Goal: Transaction & Acquisition: Obtain resource

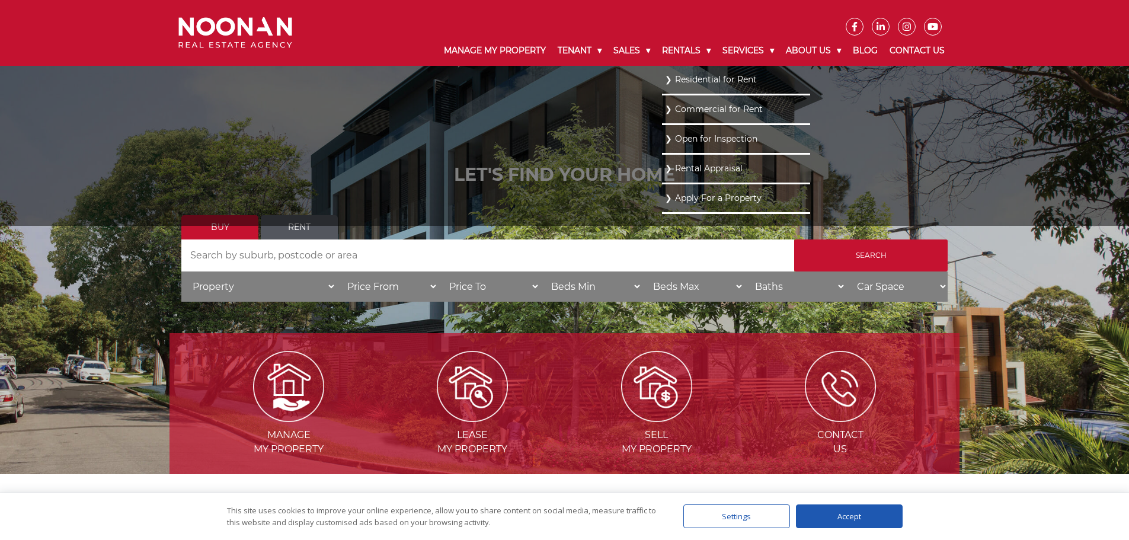
click at [662, 221] on ul "Residential for Rent Commercial for Rent Open for Inspection Rental Appraisal A…" at bounding box center [736, 146] width 148 height 160
click at [662, 225] on ul "Residential for Rent Commercial for Rent Open for Inspection Rental Appraisal A…" at bounding box center [736, 146] width 148 height 160
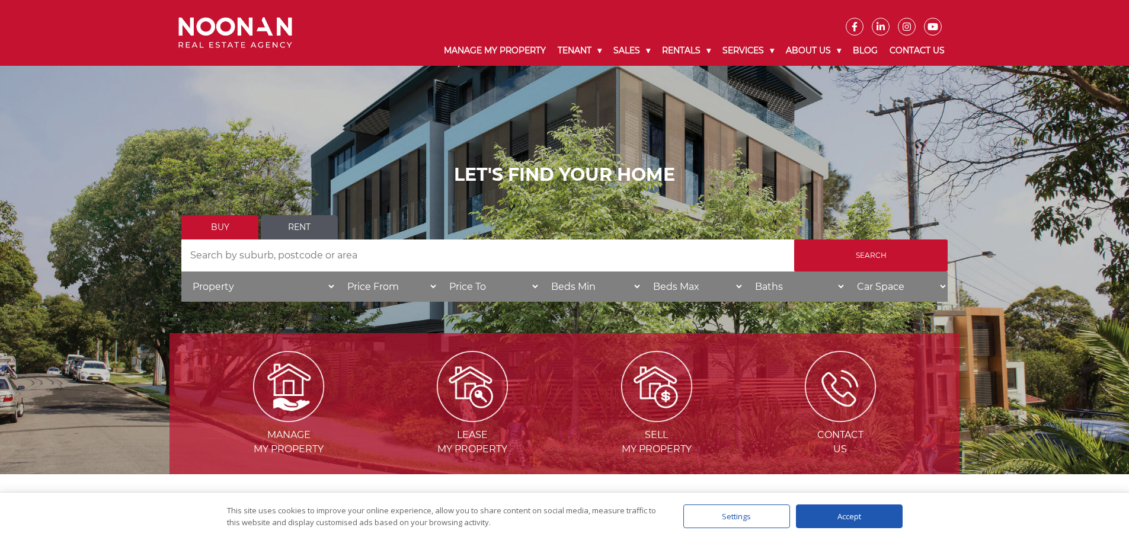
click at [312, 233] on link "Rent" at bounding box center [299, 227] width 77 height 24
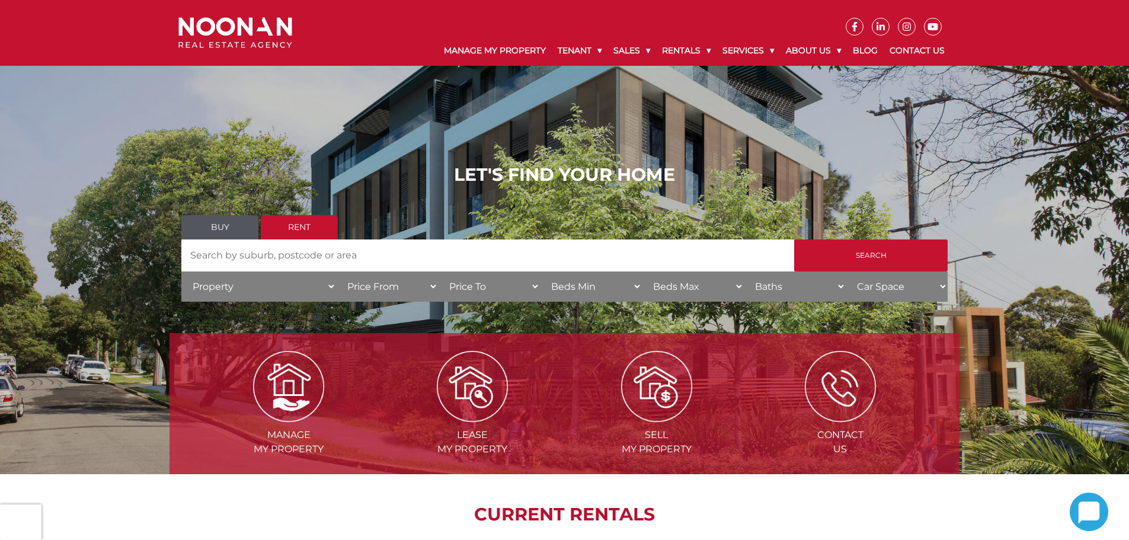
click at [298, 258] on input "Search by Address" at bounding box center [487, 255] width 613 height 32
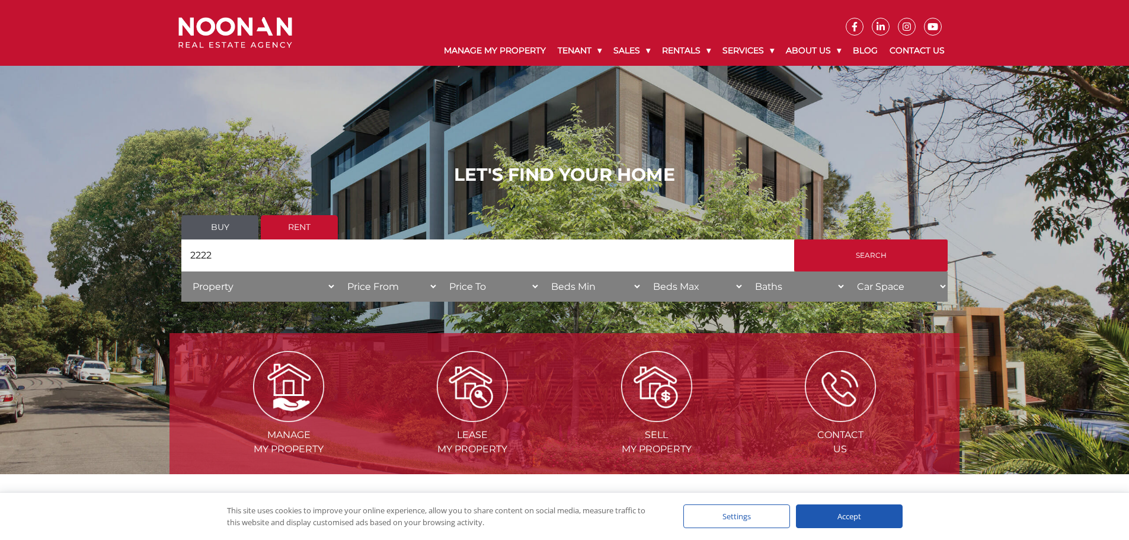
type input "2222"
click at [794, 239] on input "Search" at bounding box center [870, 255] width 153 height 32
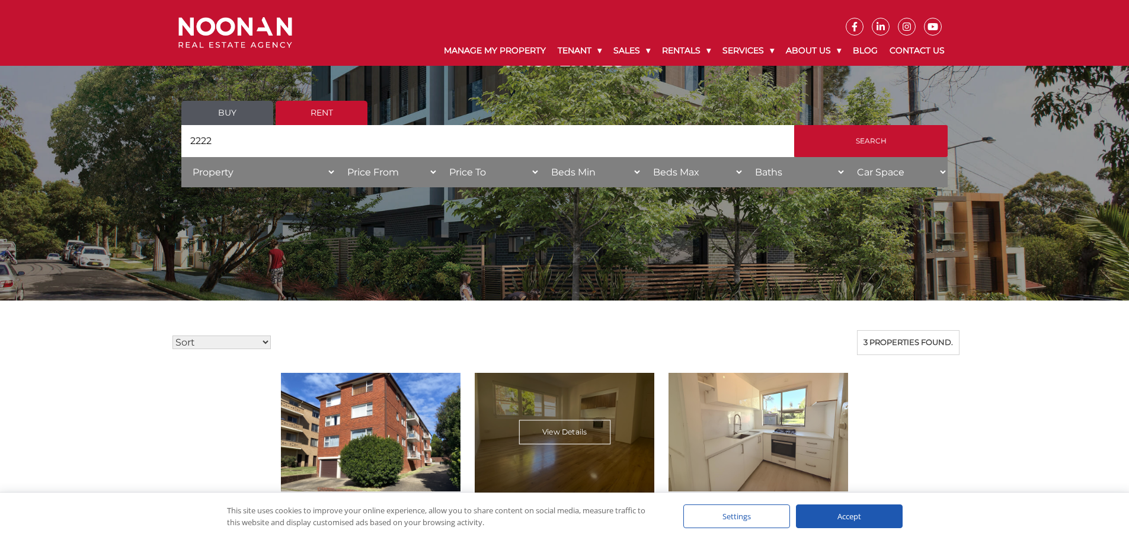
scroll to position [356, 0]
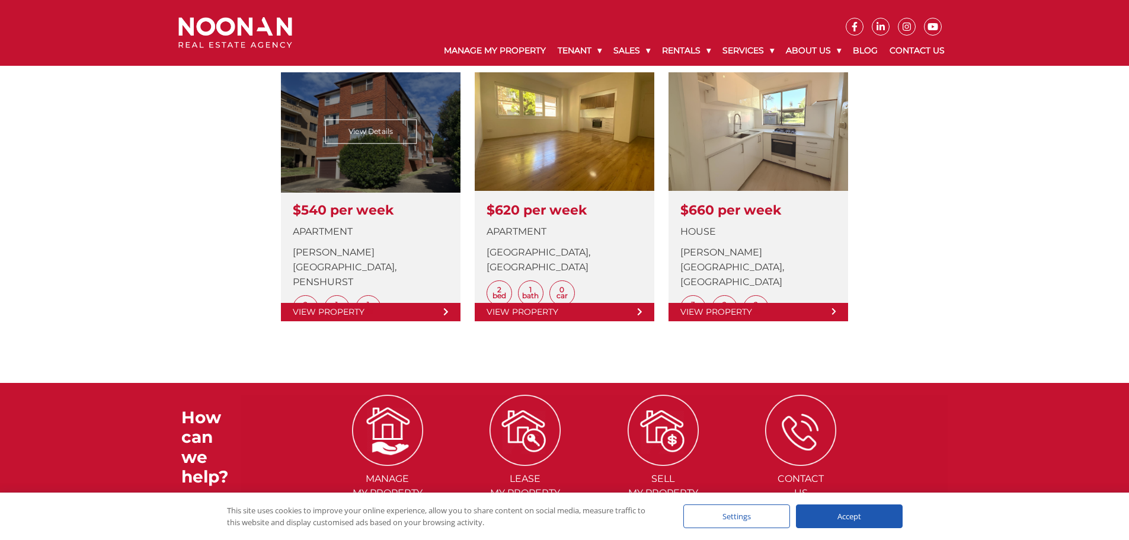
click at [405, 230] on link at bounding box center [371, 196] width 180 height 249
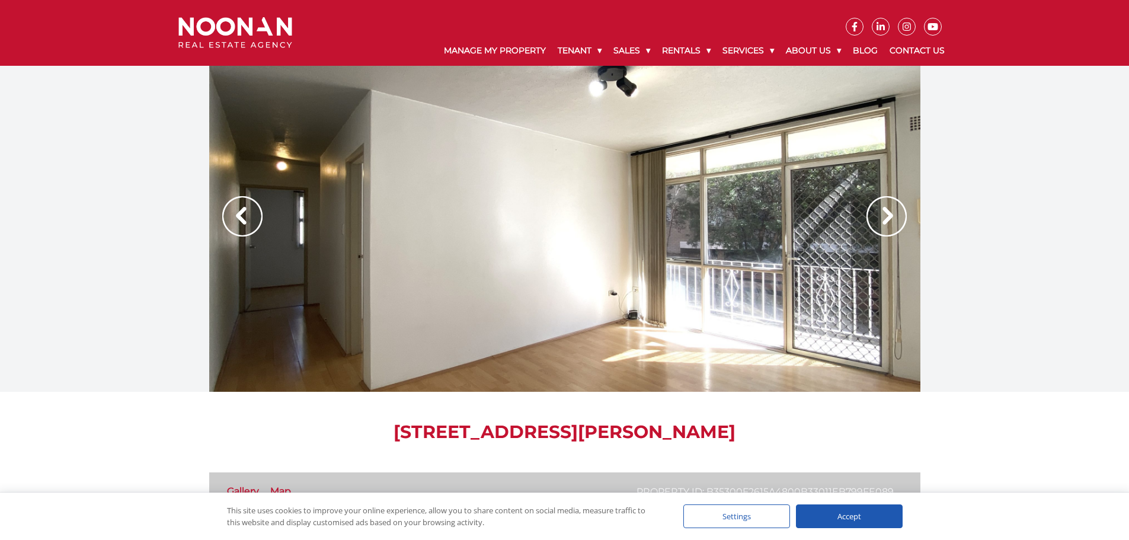
click at [897, 212] on img at bounding box center [886, 216] width 40 height 40
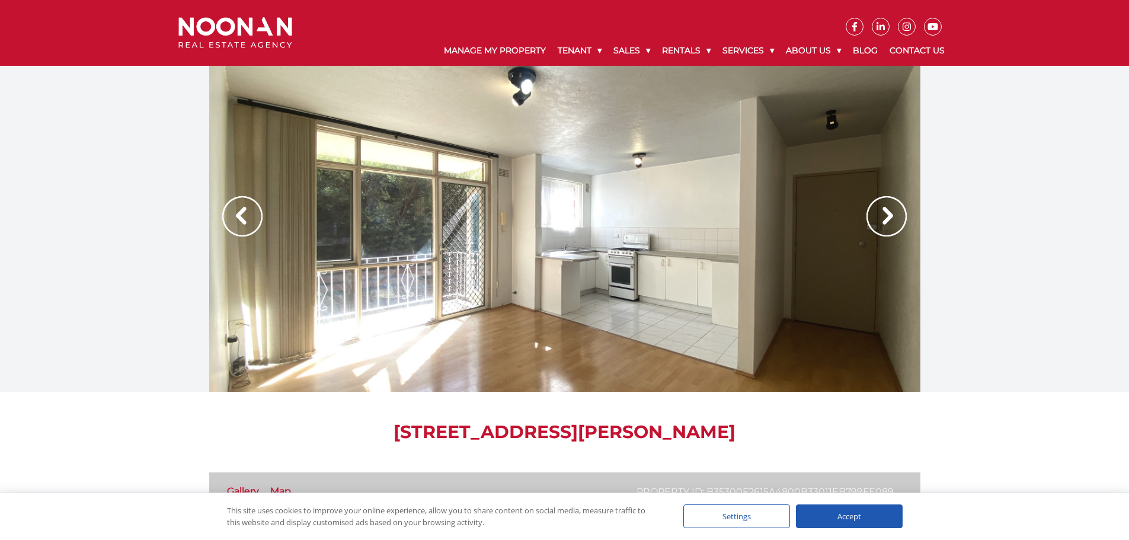
click at [897, 212] on img at bounding box center [886, 216] width 40 height 40
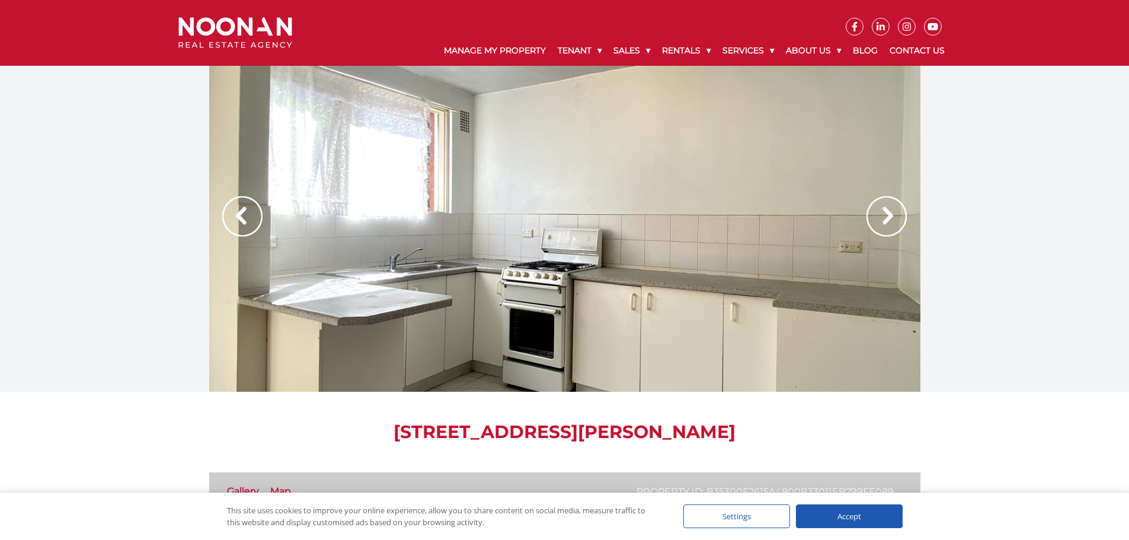
click at [897, 212] on img at bounding box center [886, 216] width 40 height 40
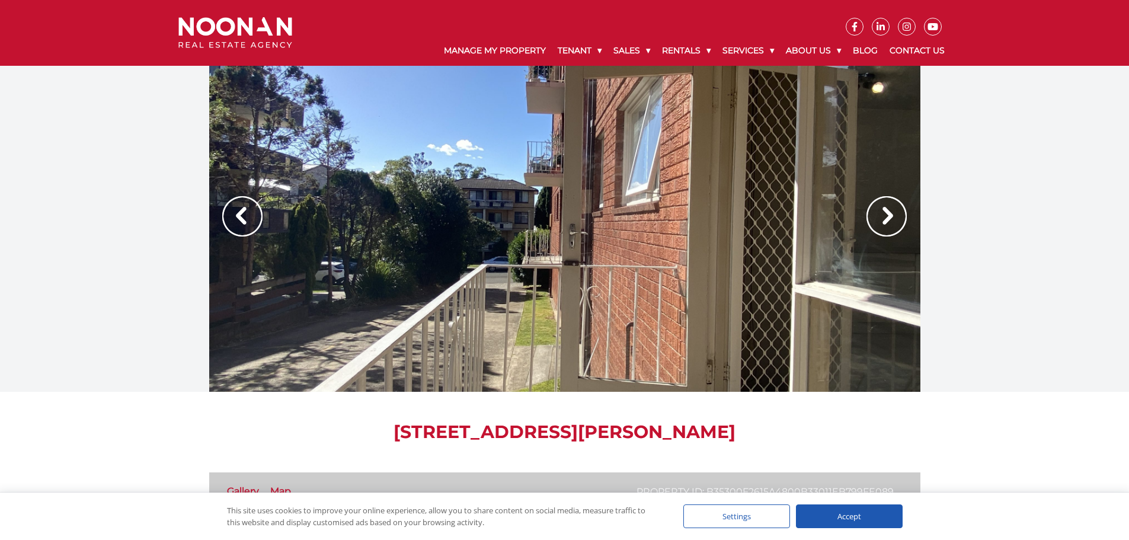
click at [897, 212] on img at bounding box center [886, 216] width 40 height 40
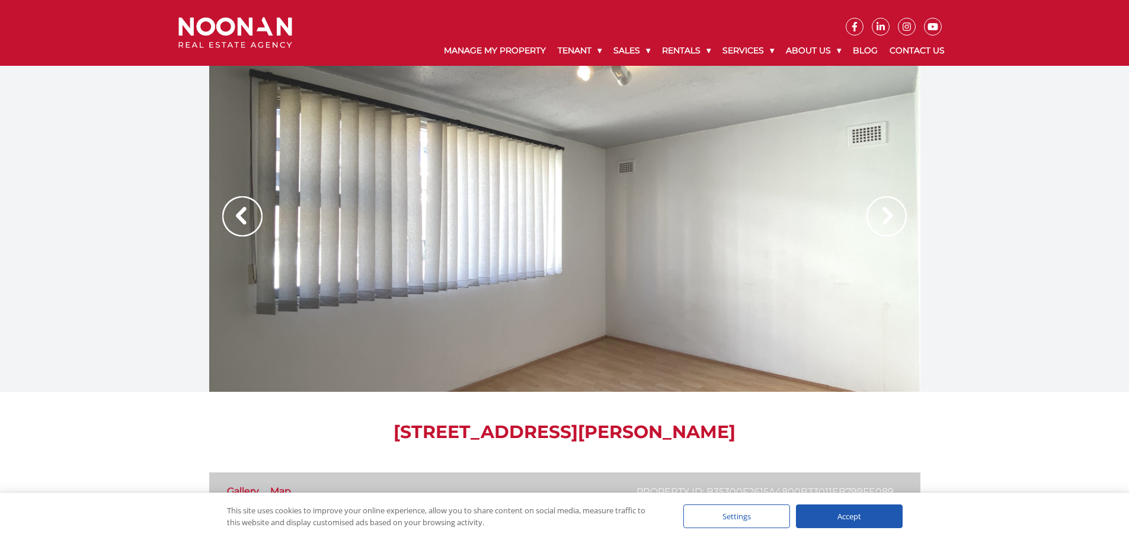
click at [897, 212] on img at bounding box center [886, 216] width 40 height 40
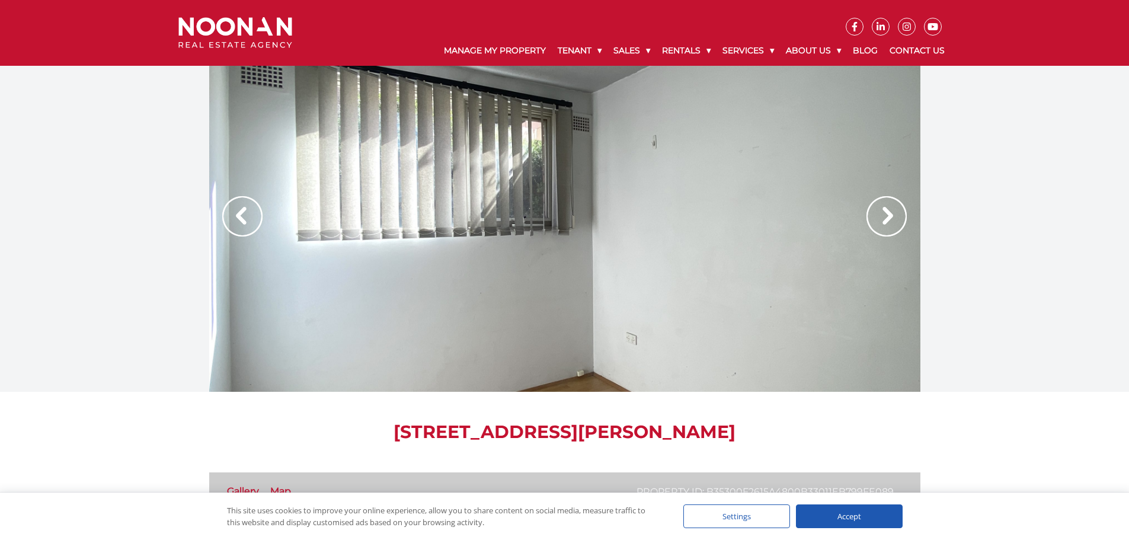
click at [961, 195] on div at bounding box center [564, 229] width 1129 height 326
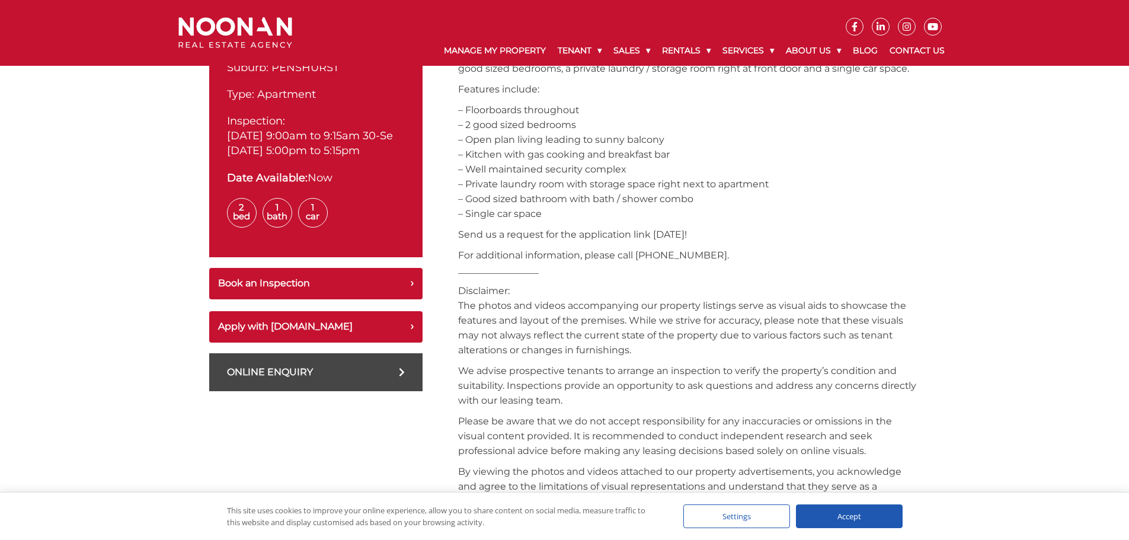
scroll to position [296, 0]
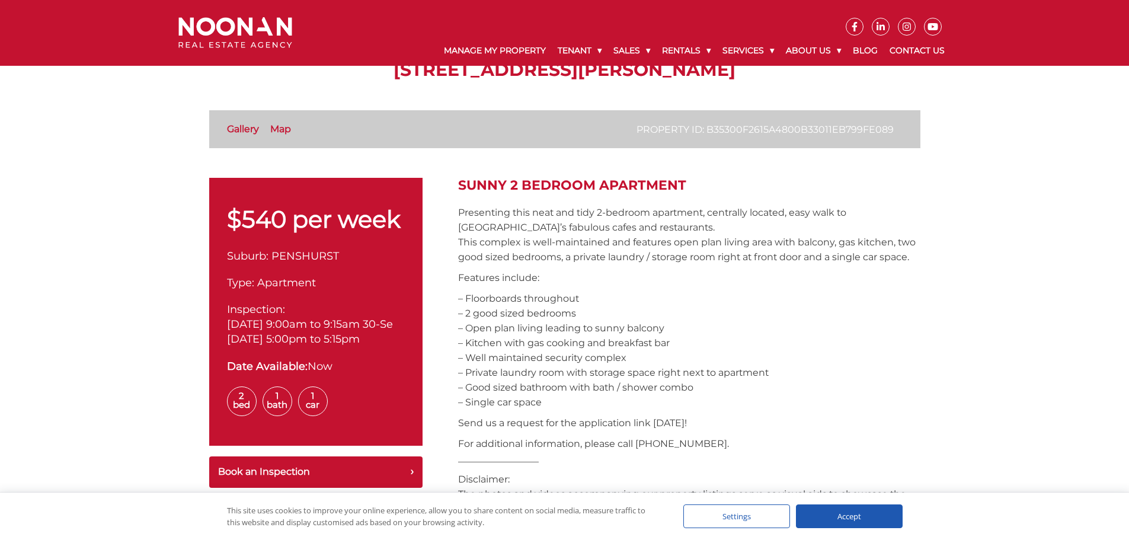
click at [266, 228] on p "$540 per week" at bounding box center [316, 219] width 178 height 24
click at [266, 227] on p "$540 per week" at bounding box center [316, 219] width 178 height 24
click at [270, 227] on p "$540 per week" at bounding box center [316, 219] width 178 height 24
click at [270, 228] on p "$540 per week" at bounding box center [316, 219] width 178 height 24
click at [270, 227] on p "$540 per week" at bounding box center [316, 219] width 178 height 24
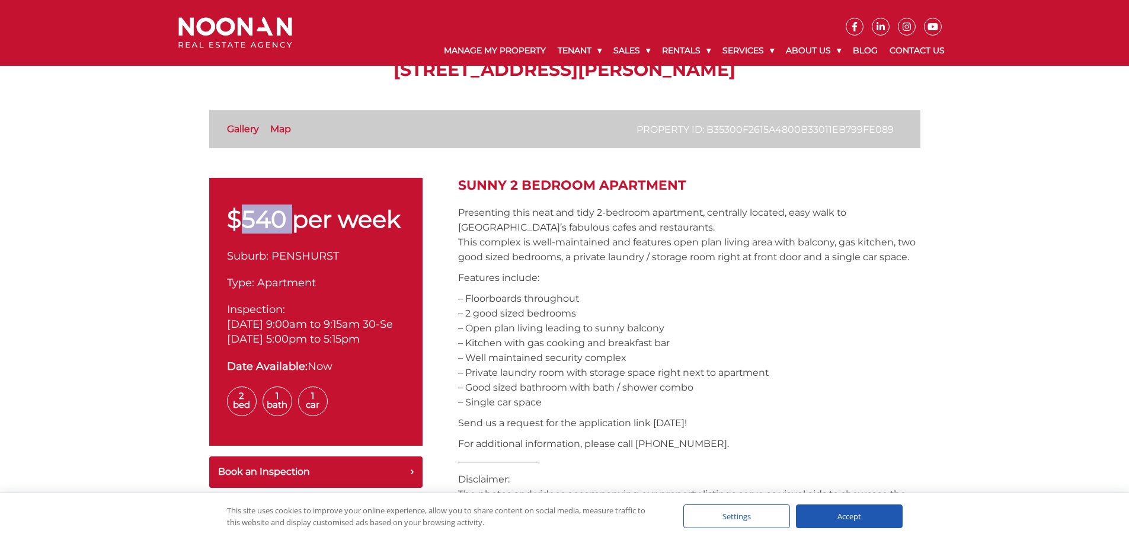
click at [245, 216] on p "$540 per week" at bounding box center [316, 219] width 178 height 24
click at [271, 221] on p "$540 per week" at bounding box center [316, 219] width 178 height 24
click at [271, 219] on p "$540 per week" at bounding box center [316, 219] width 178 height 24
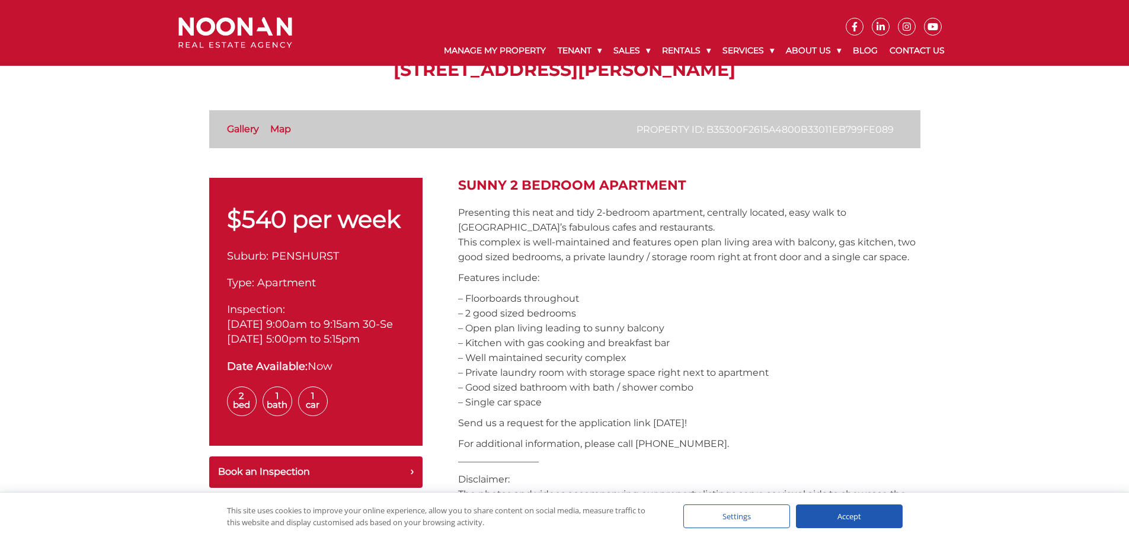
click at [263, 215] on p "$540 per week" at bounding box center [316, 219] width 178 height 24
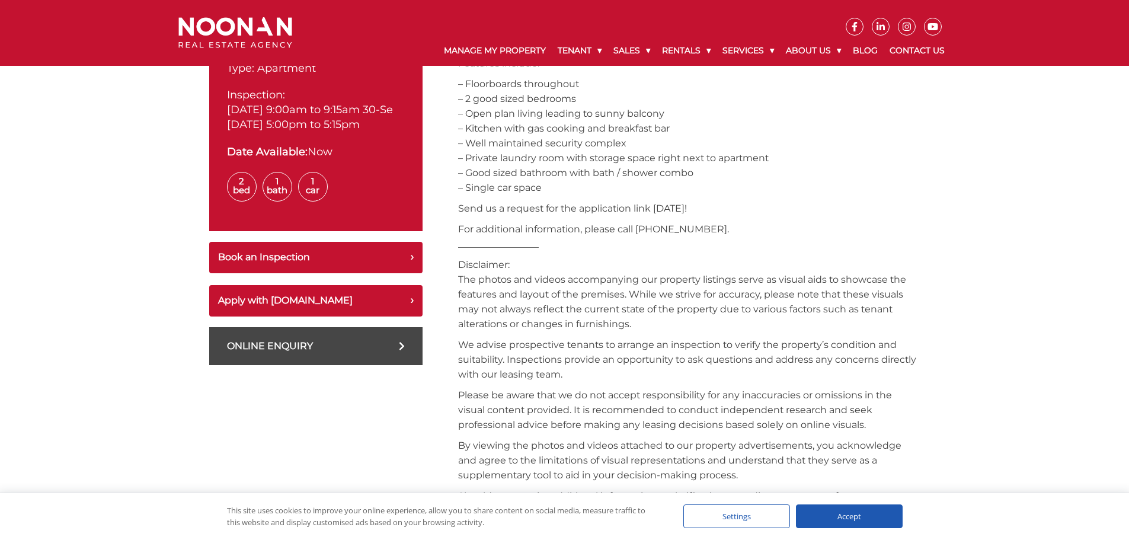
scroll to position [533, 0]
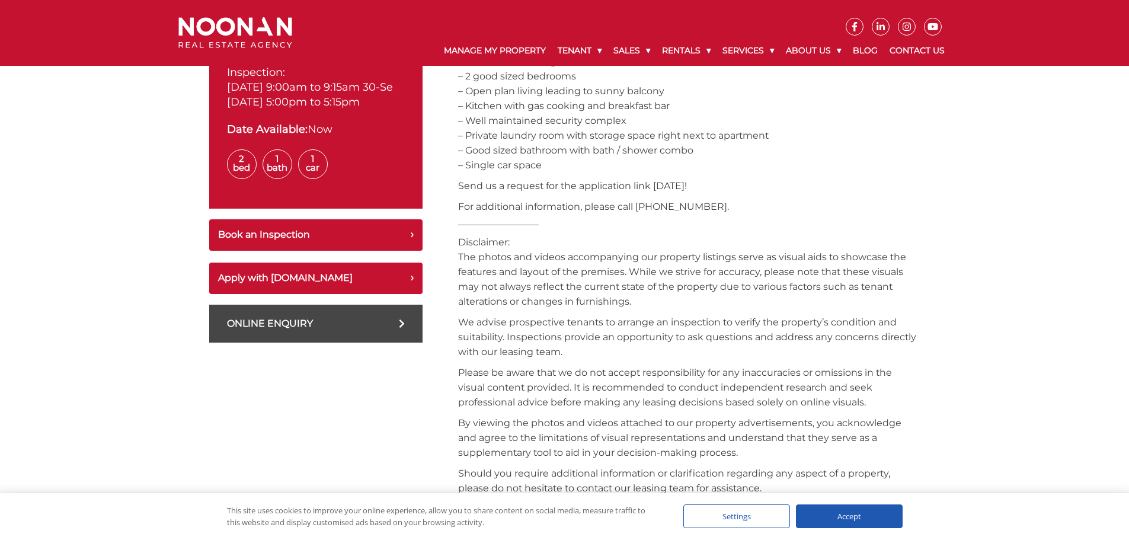
click at [330, 335] on link "Online Enquiry" at bounding box center [315, 324] width 213 height 38
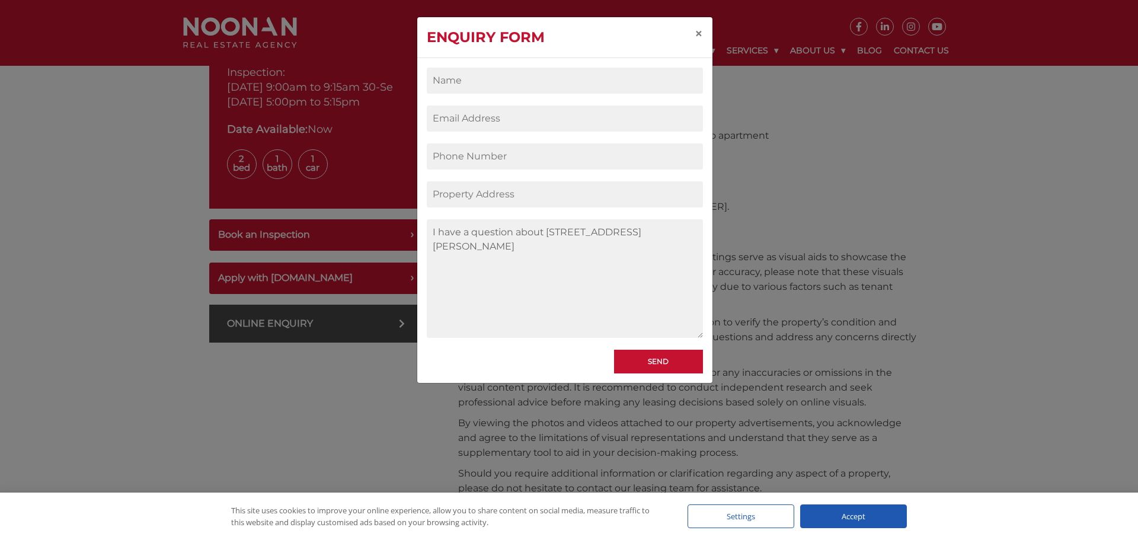
click at [837, 280] on div "ENQUIRY FORM × I have a question about 4/31 Nelson Street, PENSHURST NSW 2222 S…" at bounding box center [569, 270] width 1138 height 540
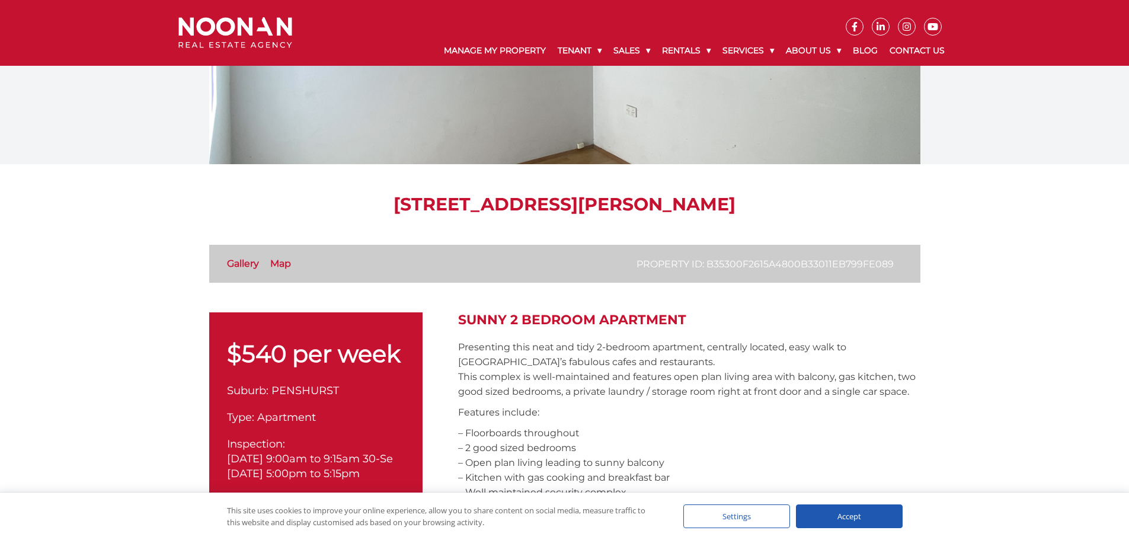
scroll to position [178, 0]
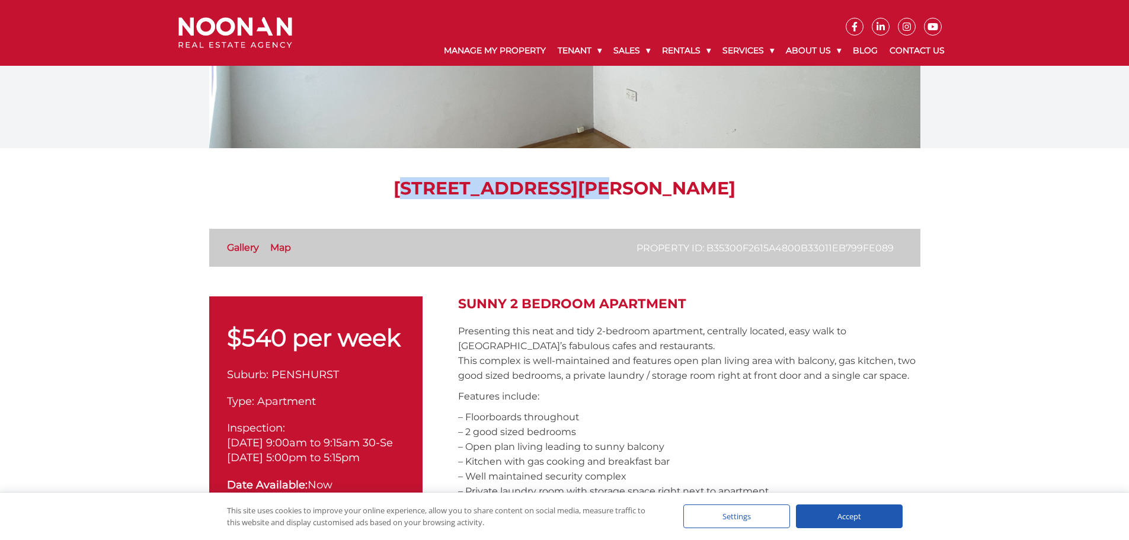
drag, startPoint x: 388, startPoint y: 183, endPoint x: 405, endPoint y: 210, distance: 32.1
click at [550, 181] on h1 "4/31 Nelson Street, PENSHURST NSW 2222" at bounding box center [564, 188] width 711 height 21
copy h1 "4/31 Nelson Street"
click at [846, 193] on h1 "4/31 Nelson Street, PENSHURST NSW 2222" at bounding box center [564, 188] width 711 height 21
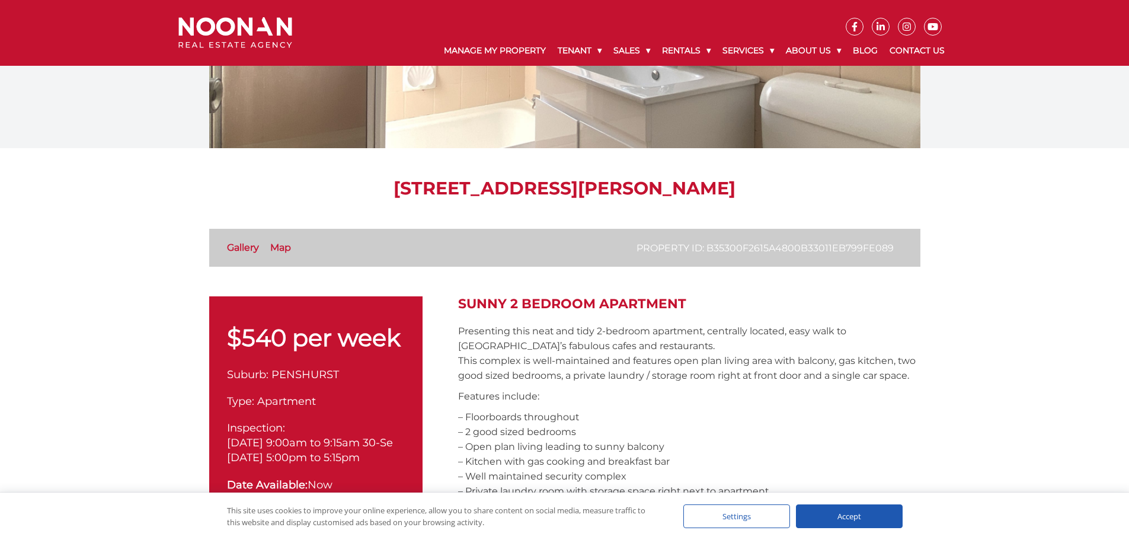
click at [379, 178] on h1 "4/31 Nelson Street, PENSHURST NSW 2222" at bounding box center [564, 188] width 711 height 21
copy div "4/31 Nelson Street, PENSHURST NSW 2222"
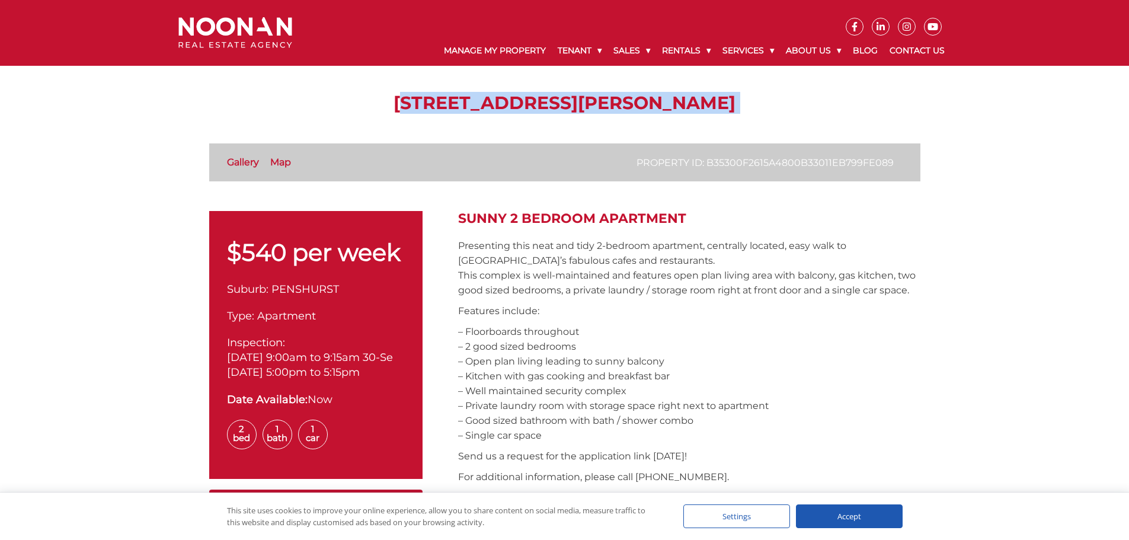
scroll to position [237, 0]
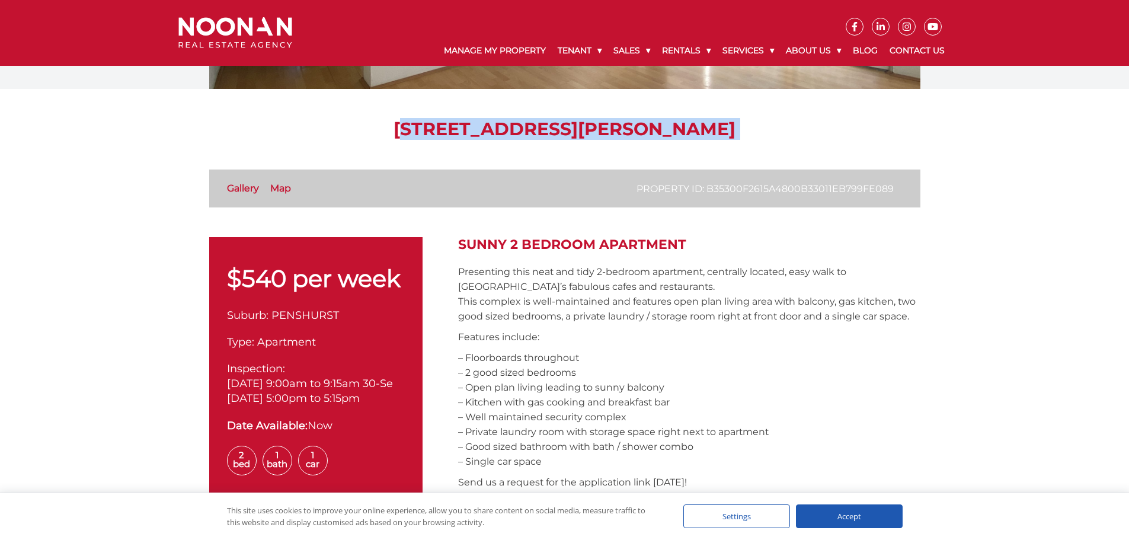
click at [383, 129] on h1 "4/31 Nelson Street, PENSHURST NSW 2222" at bounding box center [564, 129] width 711 height 21
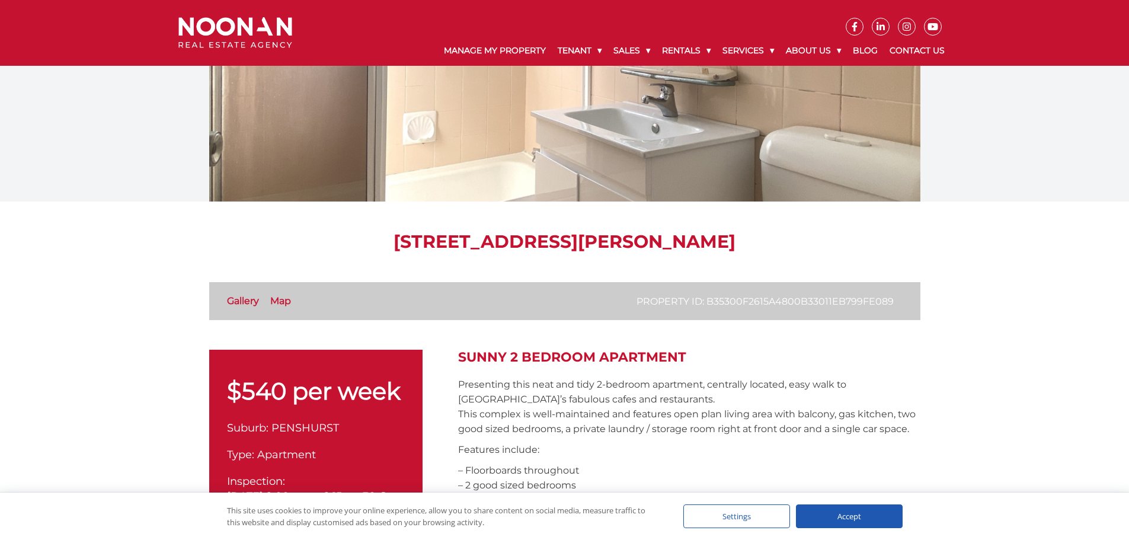
scroll to position [0, 0]
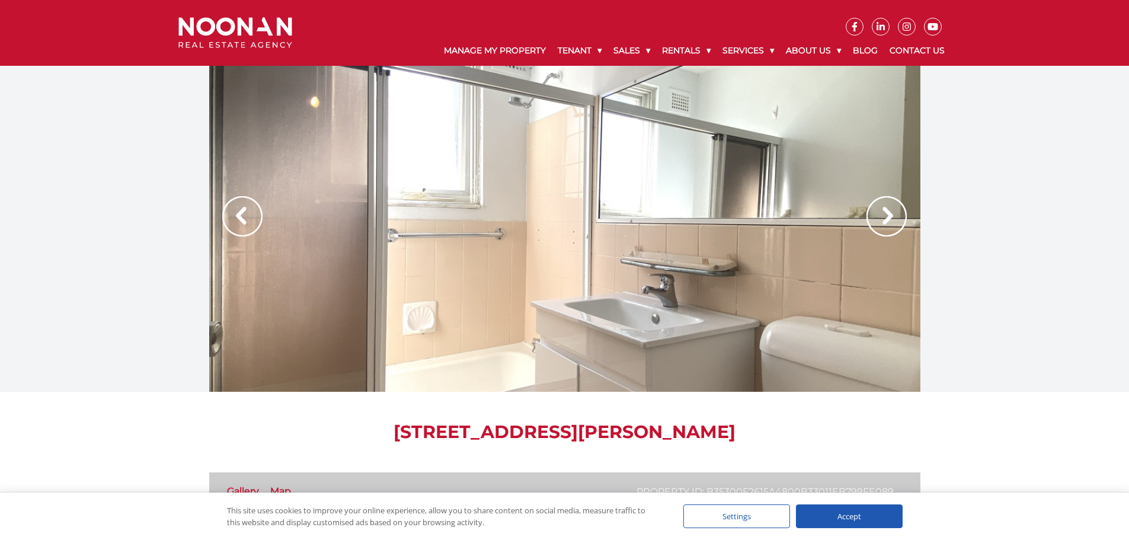
click at [1017, 292] on div at bounding box center [564, 229] width 1129 height 326
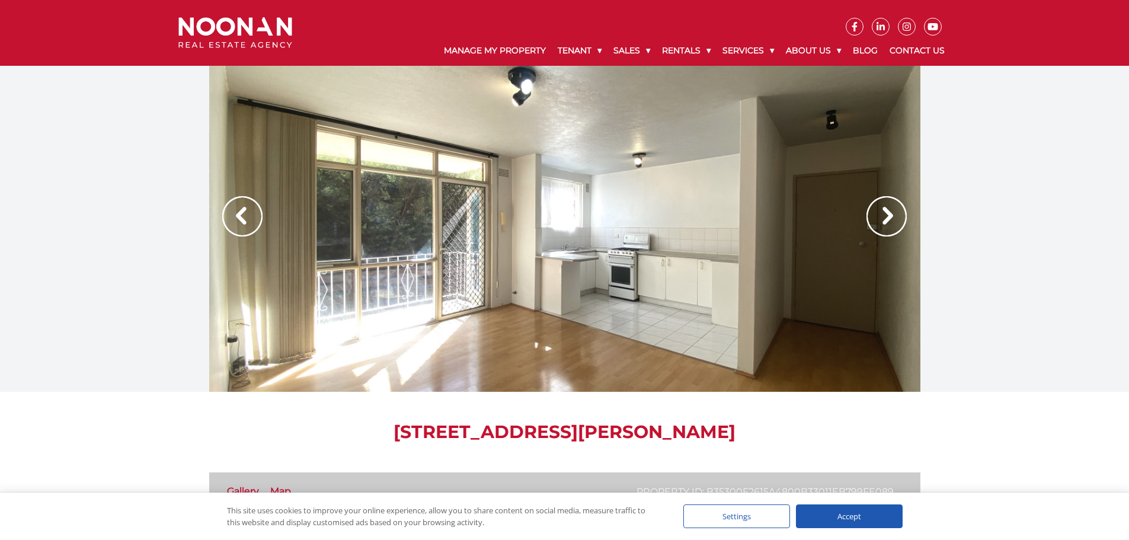
click at [885, 223] on img at bounding box center [886, 216] width 40 height 40
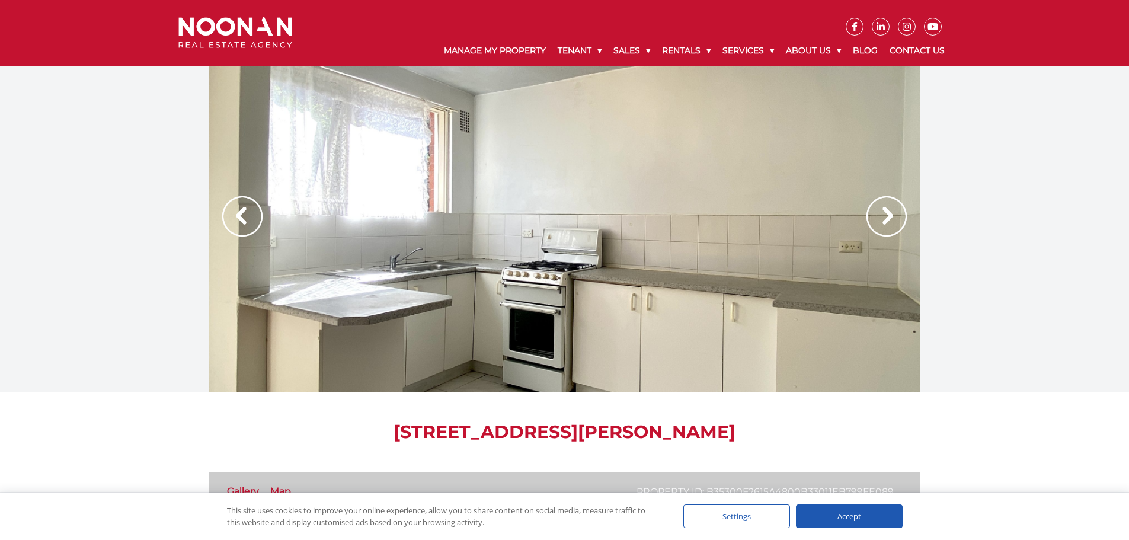
click at [885, 223] on img at bounding box center [886, 216] width 40 height 40
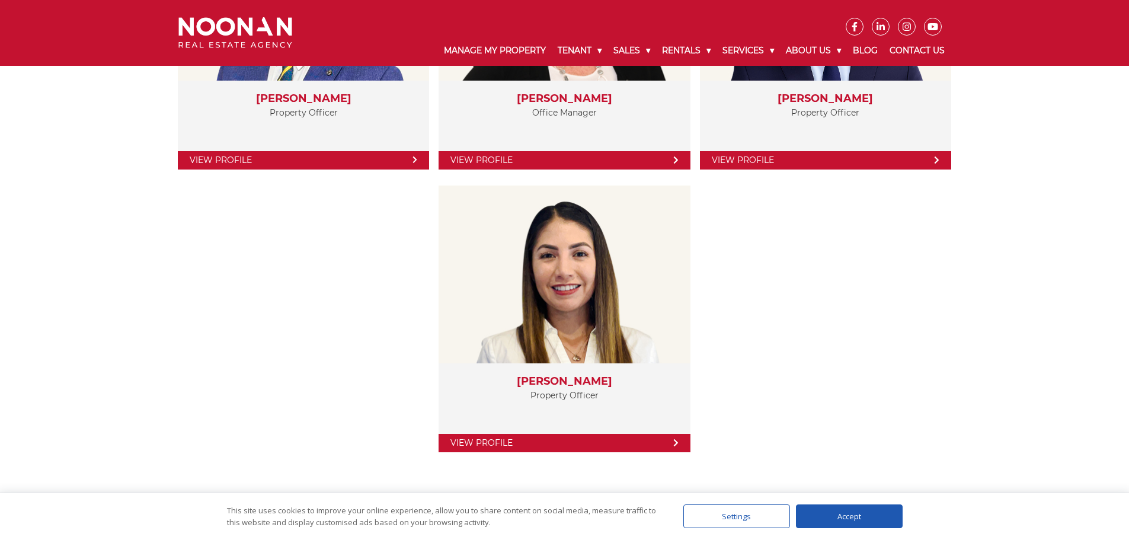
scroll to position [2234, 0]
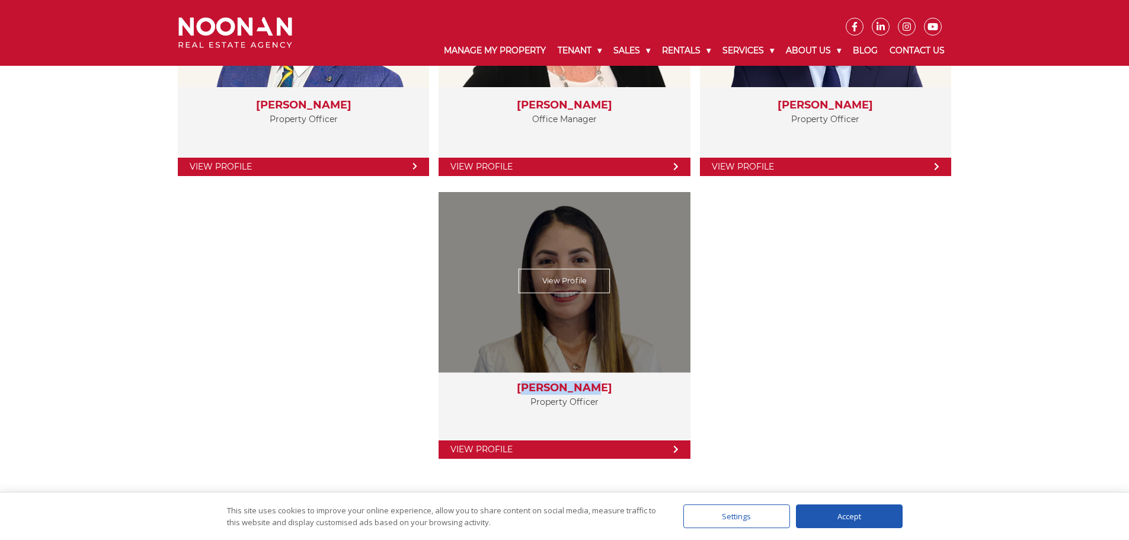
drag, startPoint x: 620, startPoint y: 386, endPoint x: 521, endPoint y: 393, distance: 99.8
click at [521, 393] on h3 "[PERSON_NAME]" at bounding box center [564, 388] width 228 height 13
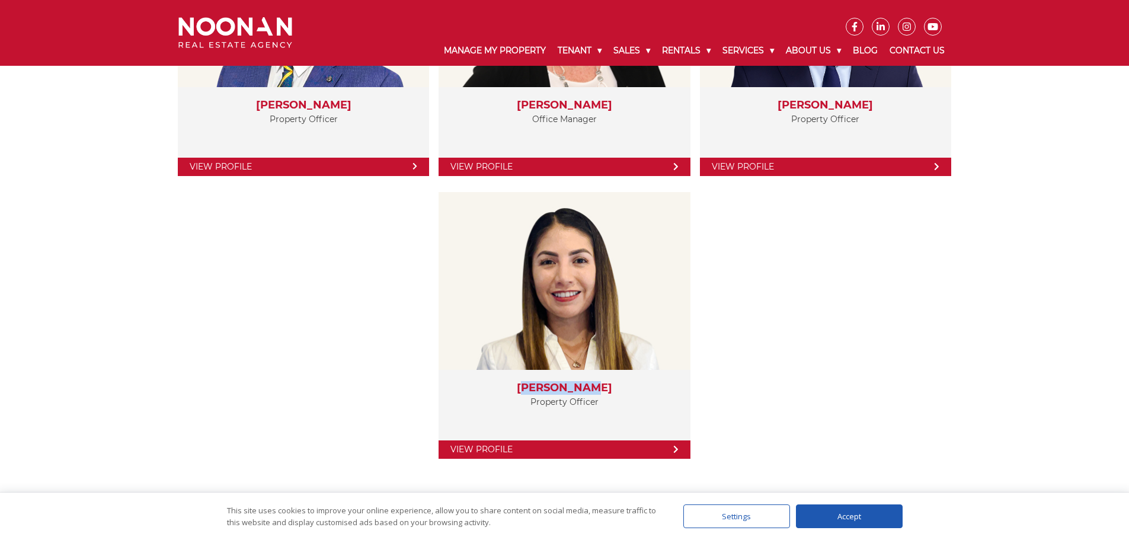
copy h3 "[PERSON_NAME]"
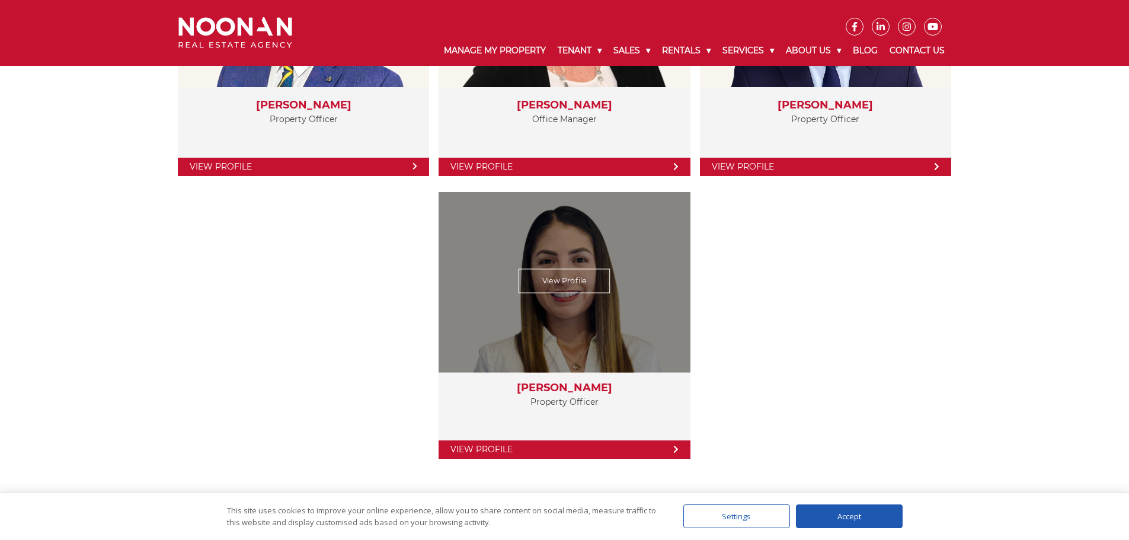
click at [657, 332] on div "View Profile" at bounding box center [564, 280] width 259 height 183
click at [551, 448] on link "View Profile" at bounding box center [564, 449] width 251 height 18
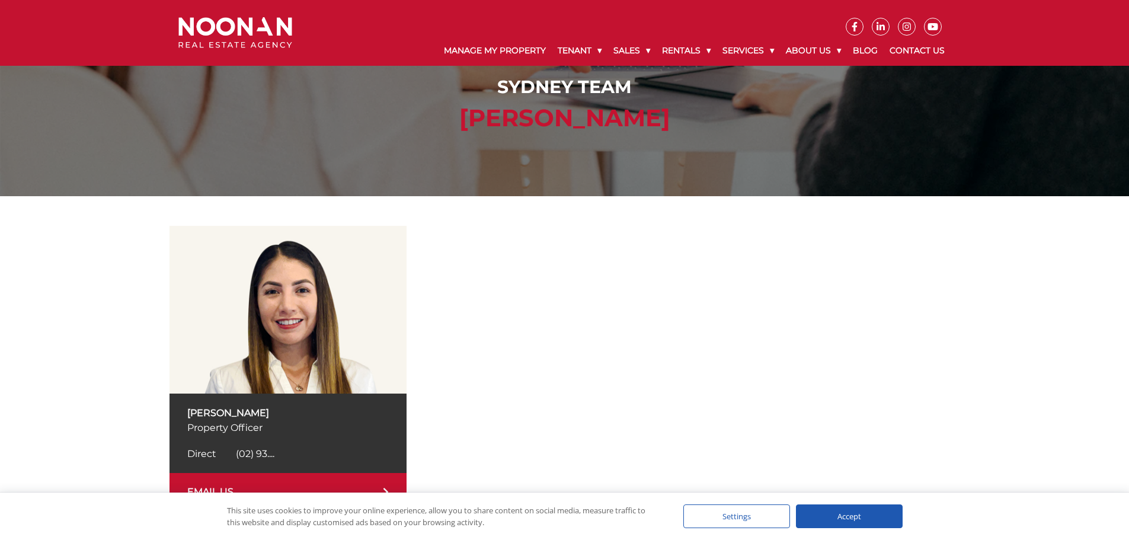
scroll to position [237, 0]
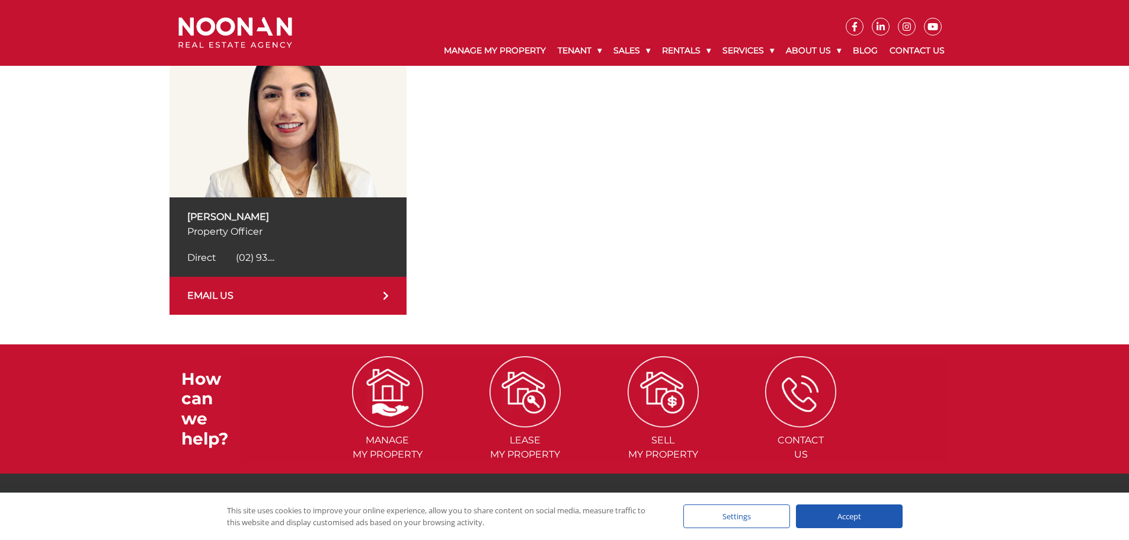
click at [264, 302] on link "EMAIL US" at bounding box center [287, 296] width 237 height 38
click at [521, 275] on div at bounding box center [702, 172] width 513 height 285
click at [281, 296] on link "EMAIL US" at bounding box center [287, 296] width 237 height 38
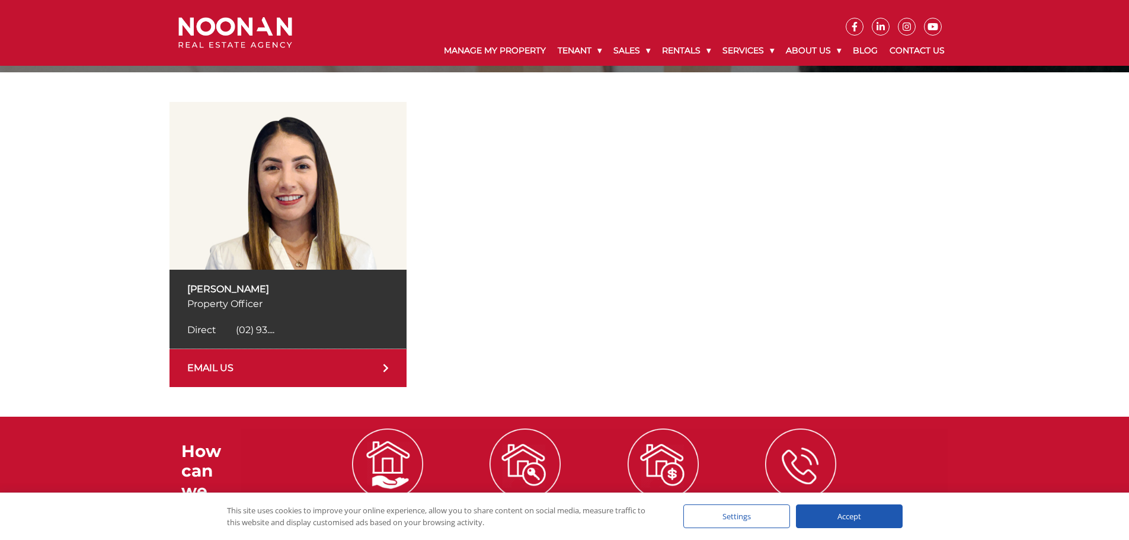
scroll to position [178, 0]
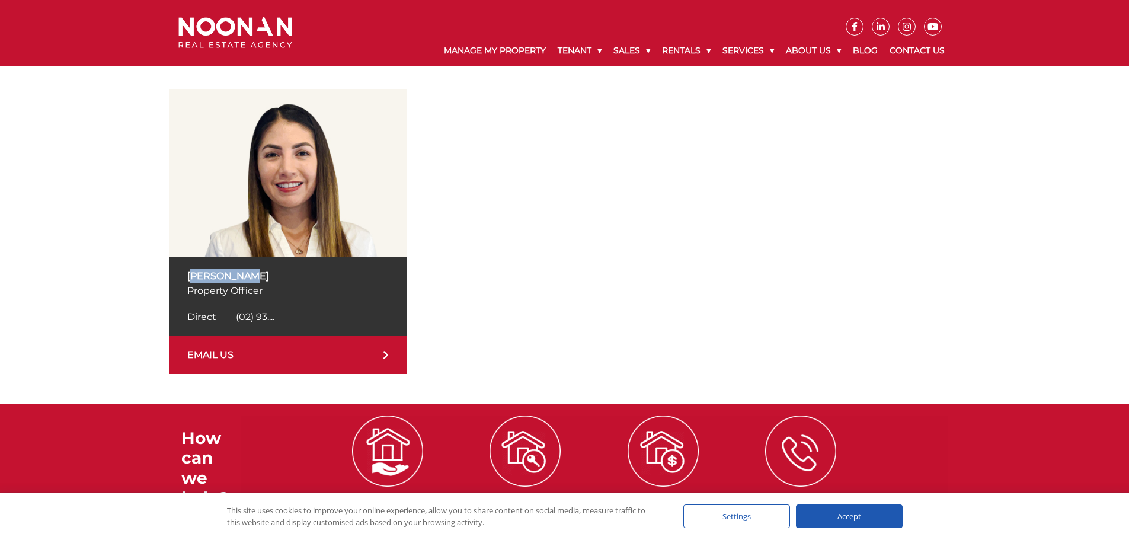
drag, startPoint x: 266, startPoint y: 271, endPoint x: 160, endPoint y: 277, distance: 105.7
click at [160, 277] on div "[PERSON_NAME] Property Officer Direct [PHONE_NUMBER] Direct (02) 93.... EMAIL US" at bounding box center [564, 231] width 1129 height 344
copy p "[PERSON_NAME]"
click at [773, 234] on div at bounding box center [702, 231] width 513 height 285
